Goal: Book appointment/travel/reservation

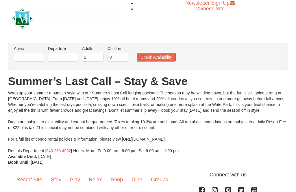
click at [235, 139] on div "Wrap up your summer mountain-style with our Summer’s Last Call lodging package!…" at bounding box center [148, 122] width 280 height 64
click at [230, 137] on div "Wrap up your summer mountain-style with our Summer’s Last Call lodging package!…" at bounding box center [148, 122] width 280 height 64
click at [234, 145] on div "Wrap up your summer mountain-style with our Summer’s Last Call lodging package!…" at bounding box center [148, 122] width 280 height 64
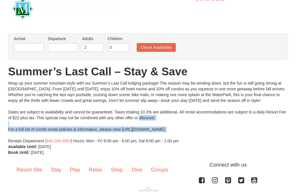
scroll to position [11, 0]
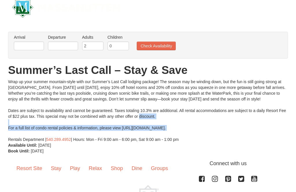
click at [222, 142] on div "Wrap up your summer mountain-style with our Summer’s Last Call lodging package!…" at bounding box center [148, 111] width 280 height 64
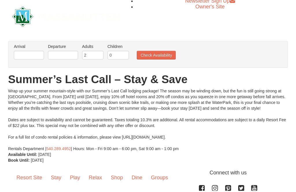
scroll to position [0, 0]
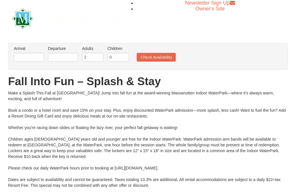
click at [278, 159] on div "Make a Splash This Fall at [GEOGRAPHIC_DATA]! Jump into fall fun at the award-w…" at bounding box center [148, 150] width 280 height 121
